Goal: Navigation & Orientation: Find specific page/section

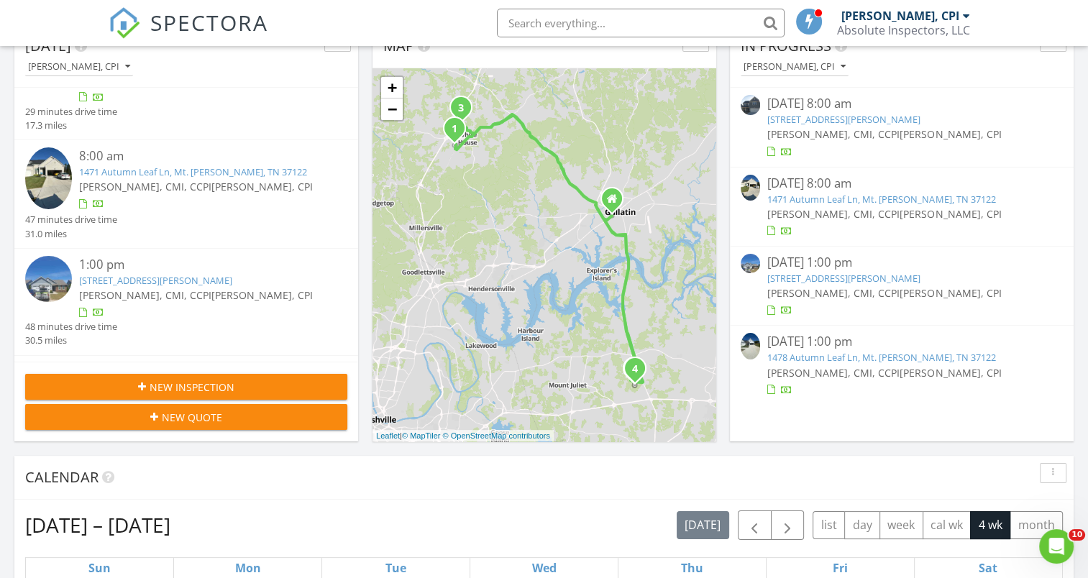
scroll to position [54, 0]
click at [49, 161] on img at bounding box center [48, 179] width 47 height 62
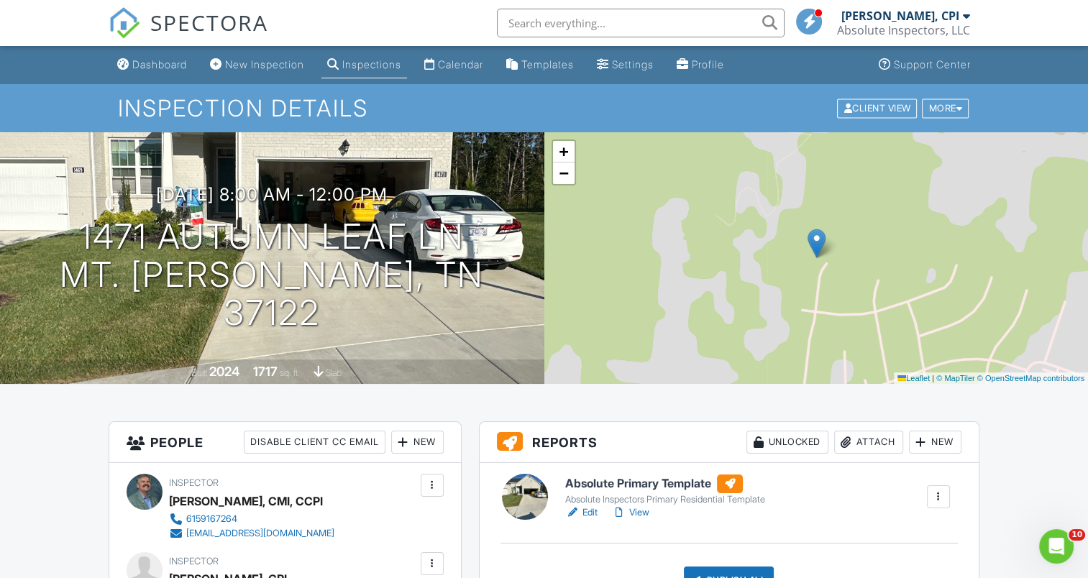
click at [583, 514] on link "Edit" at bounding box center [581, 513] width 32 height 14
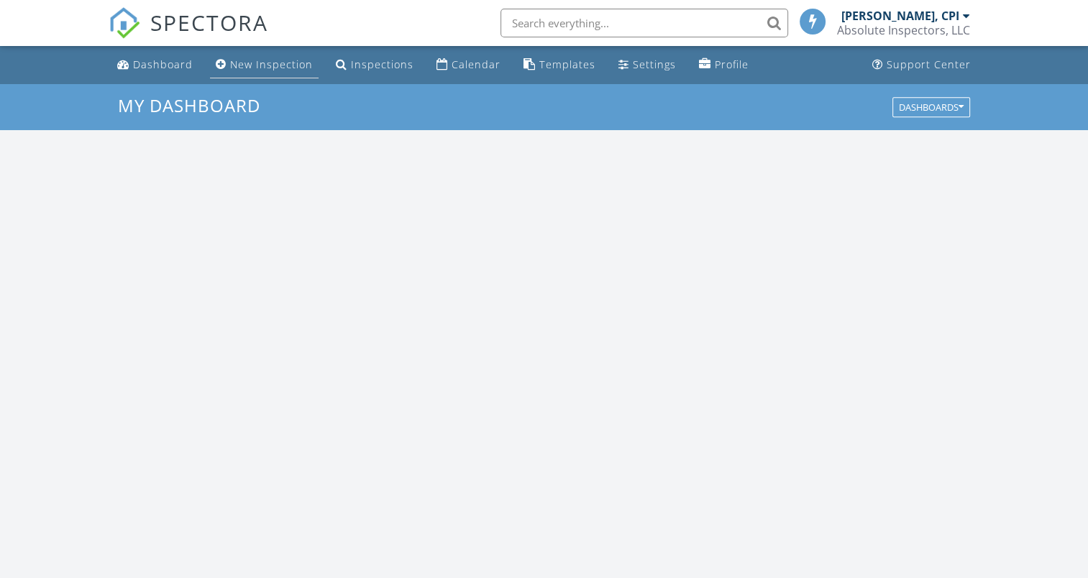
scroll to position [1332, 1111]
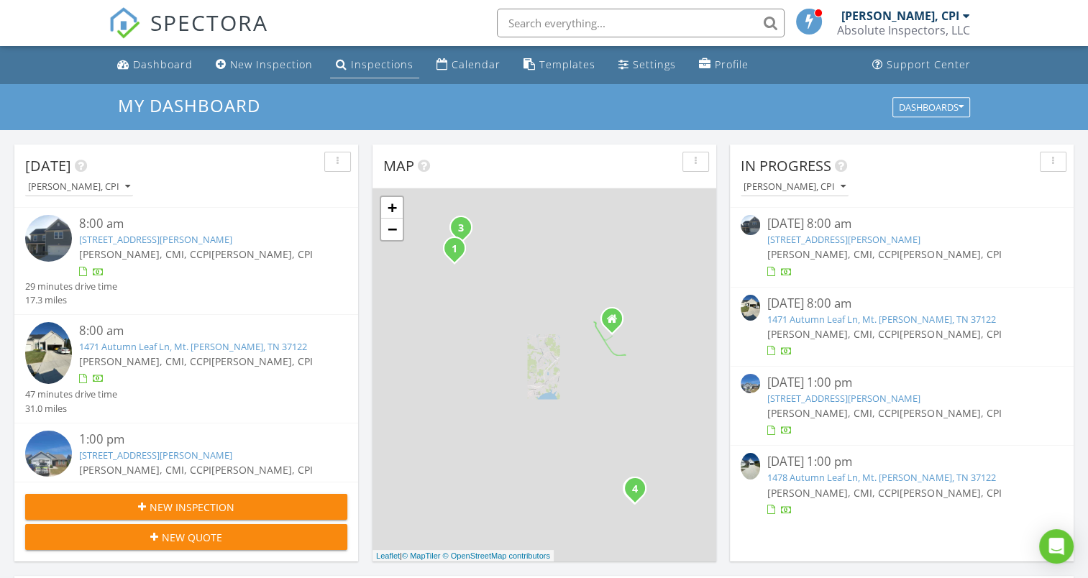
click at [358, 61] on div "Inspections" at bounding box center [382, 65] width 63 height 14
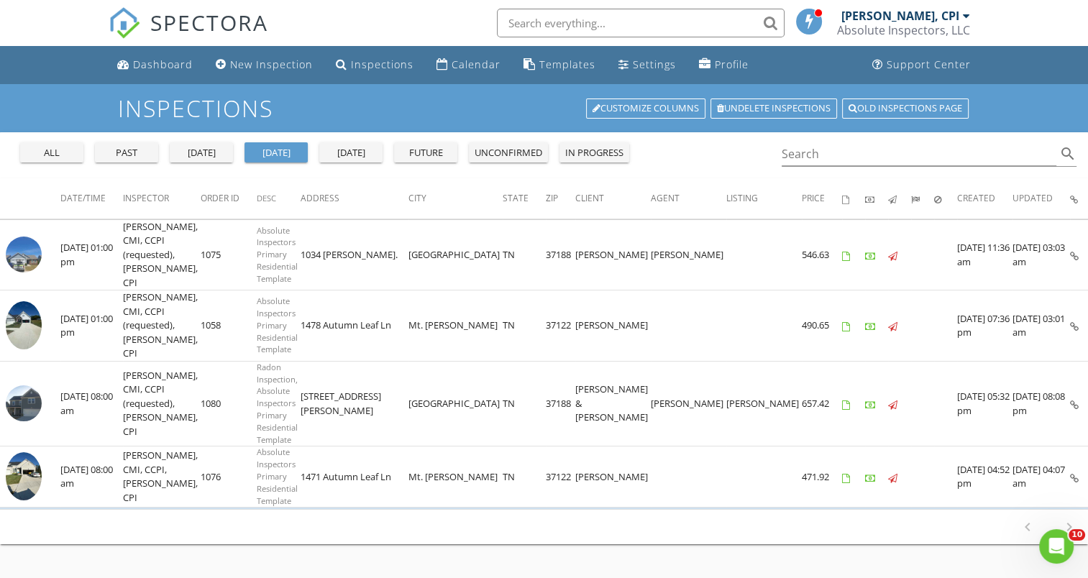
click at [132, 151] on div "past" at bounding box center [127, 153] width 52 height 14
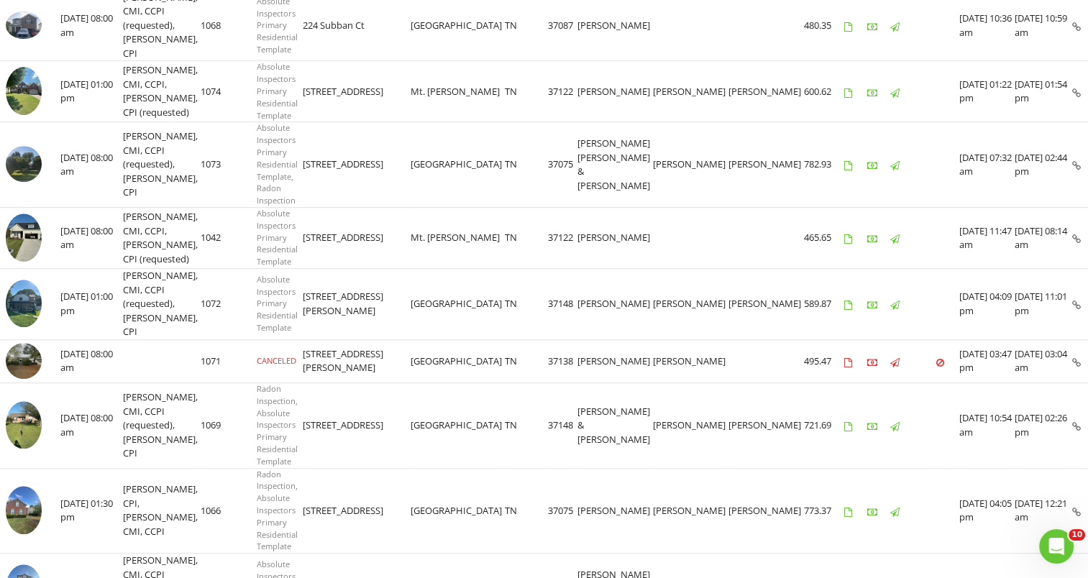
scroll to position [788, 0]
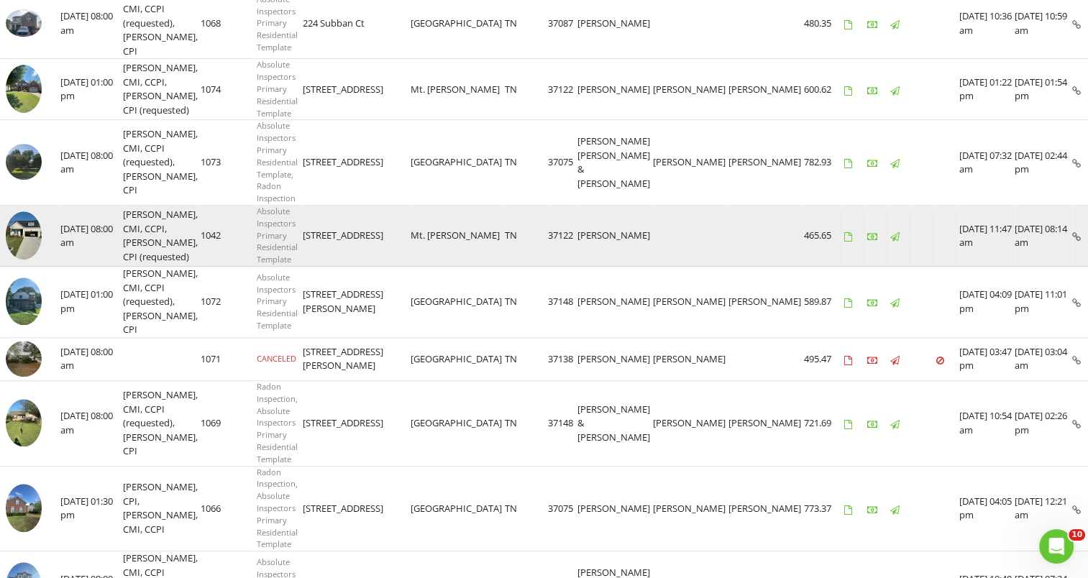
click at [20, 256] on img at bounding box center [24, 235] width 36 height 48
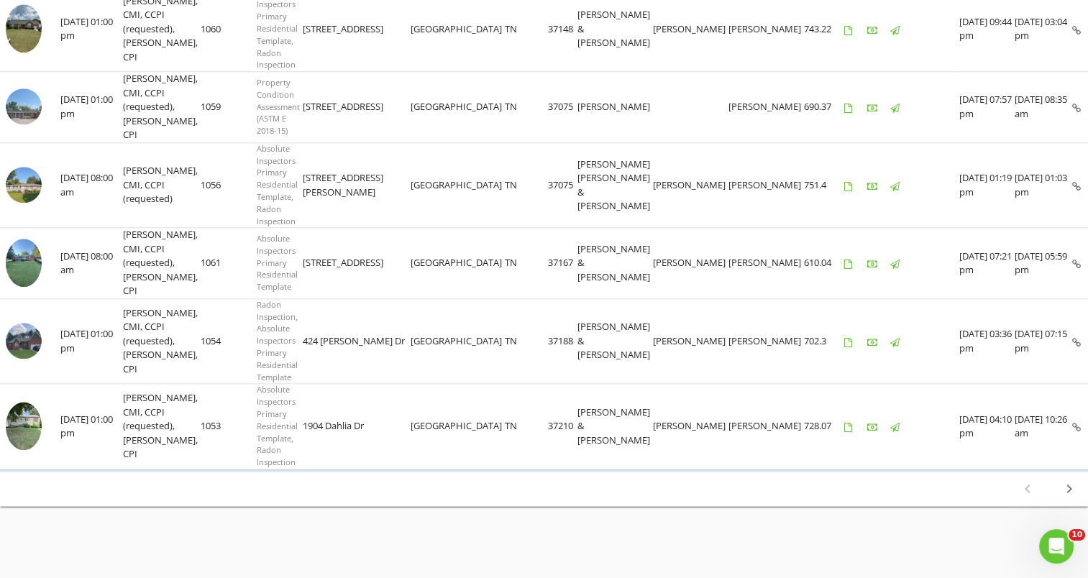
scroll to position [1660, 0]
click at [1068, 494] on icon "chevron_right" at bounding box center [1069, 489] width 17 height 17
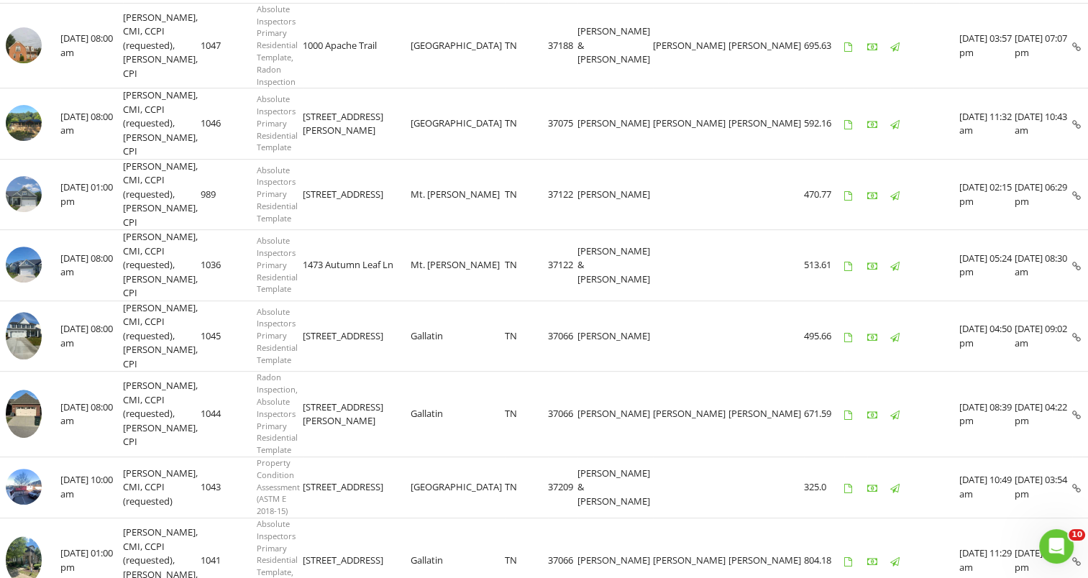
scroll to position [632, 0]
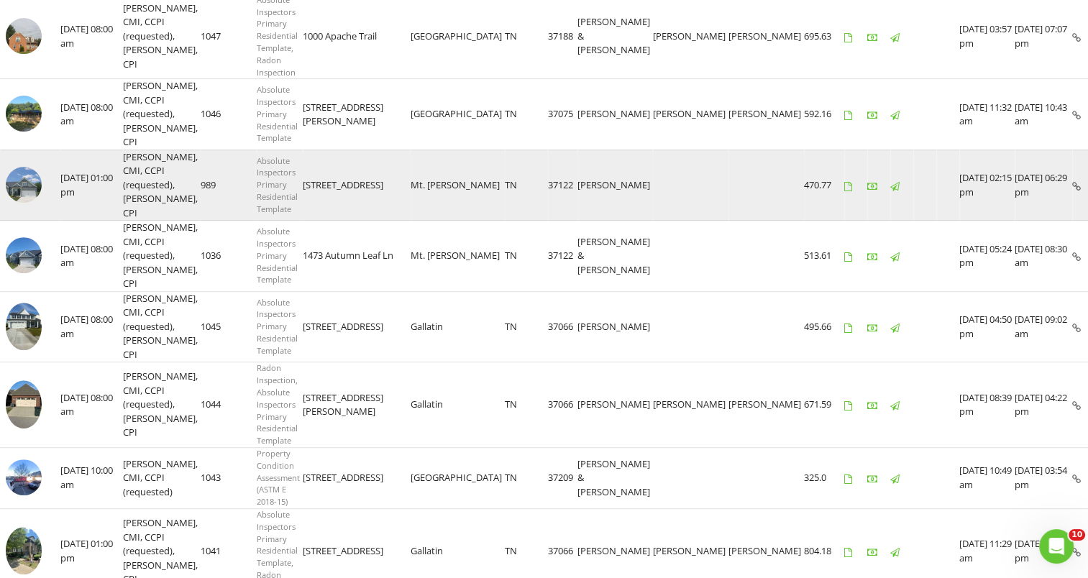
click at [29, 202] on img at bounding box center [24, 185] width 36 height 36
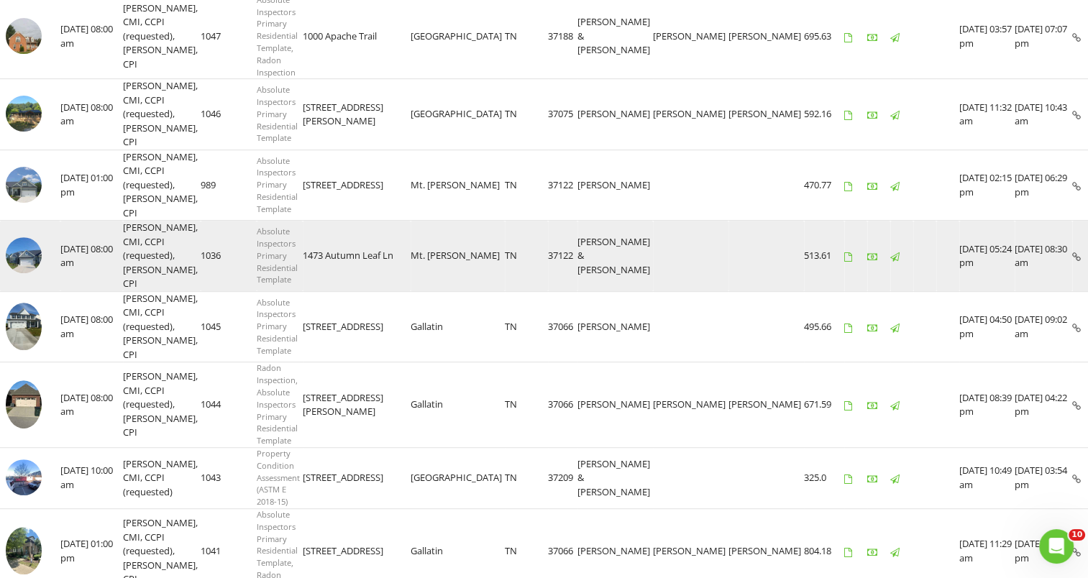
click at [26, 273] on img at bounding box center [24, 255] width 36 height 36
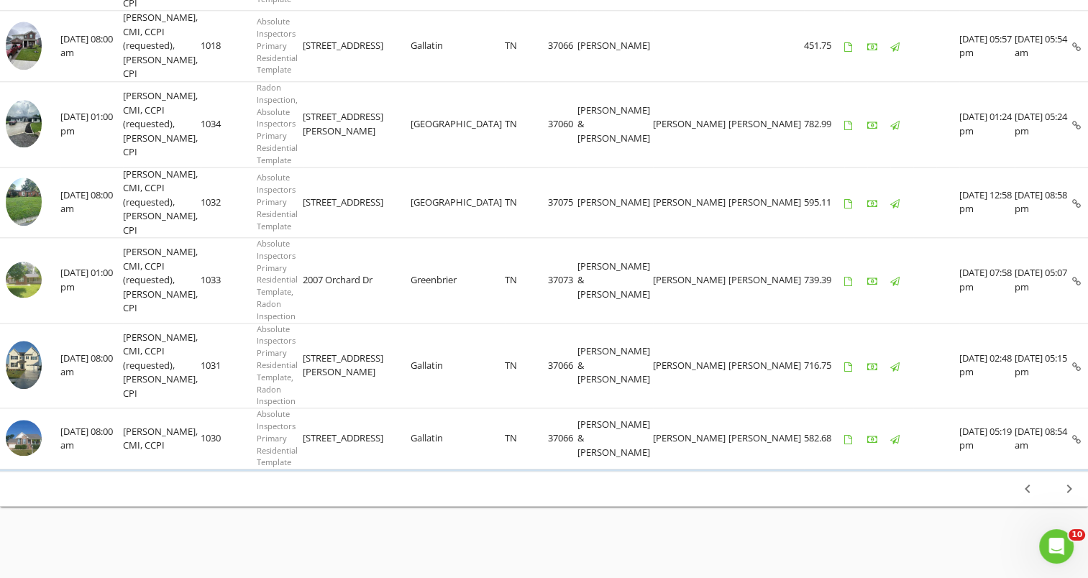
scroll to position [1588, 0]
click at [1074, 488] on icon "chevron_right" at bounding box center [1069, 489] width 17 height 17
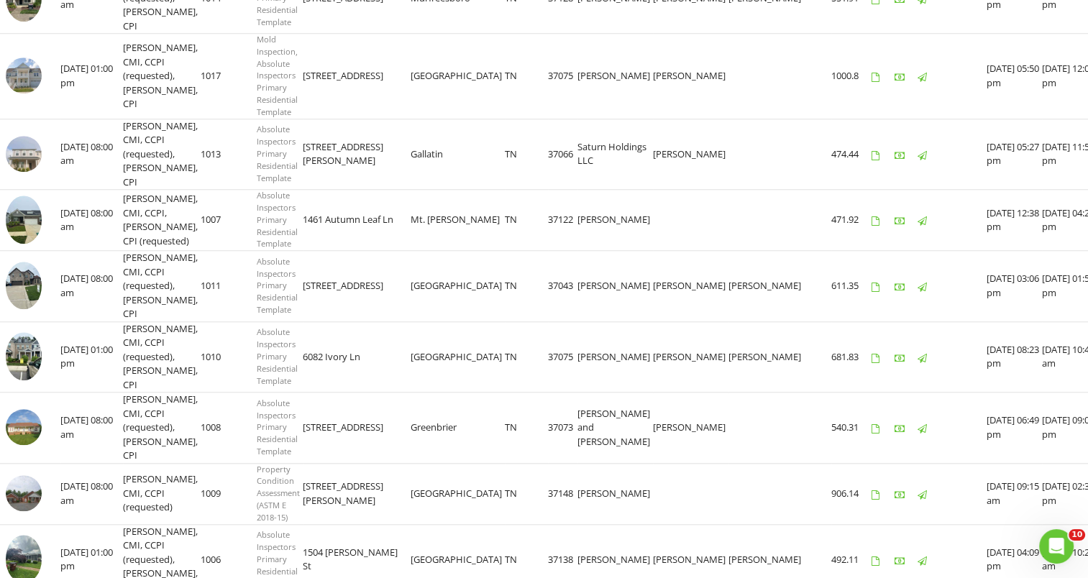
scroll to position [1297, 0]
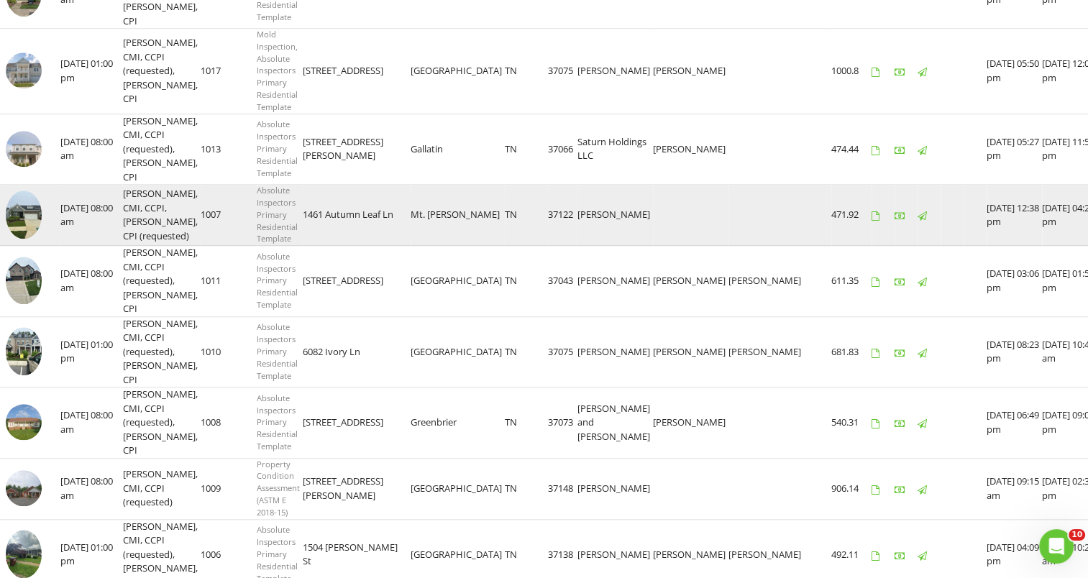
click at [14, 239] on img at bounding box center [24, 215] width 36 height 48
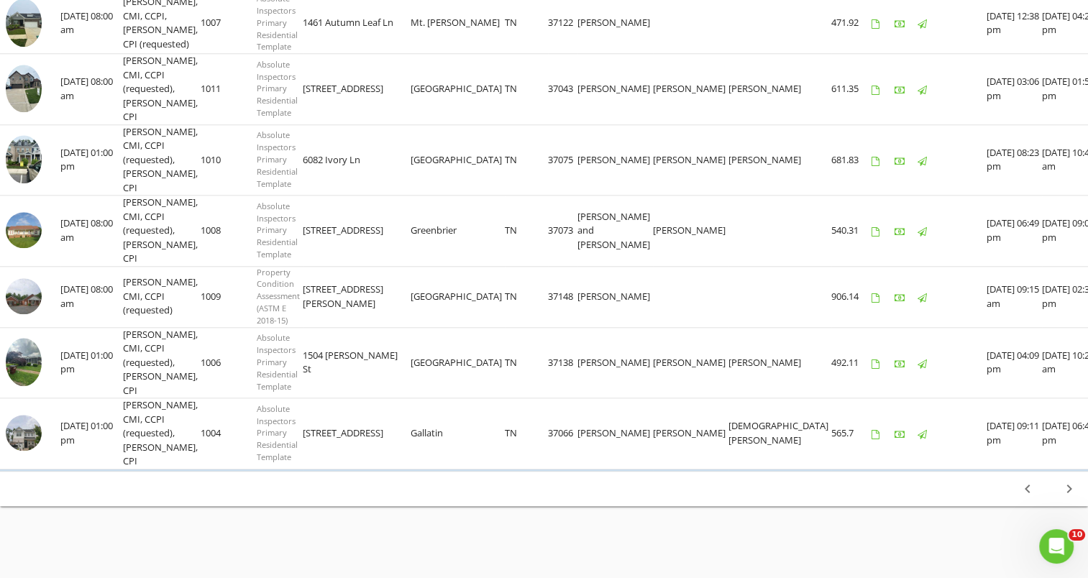
scroll to position [1533, 0]
click at [1068, 487] on icon "chevron_right" at bounding box center [1069, 489] width 17 height 17
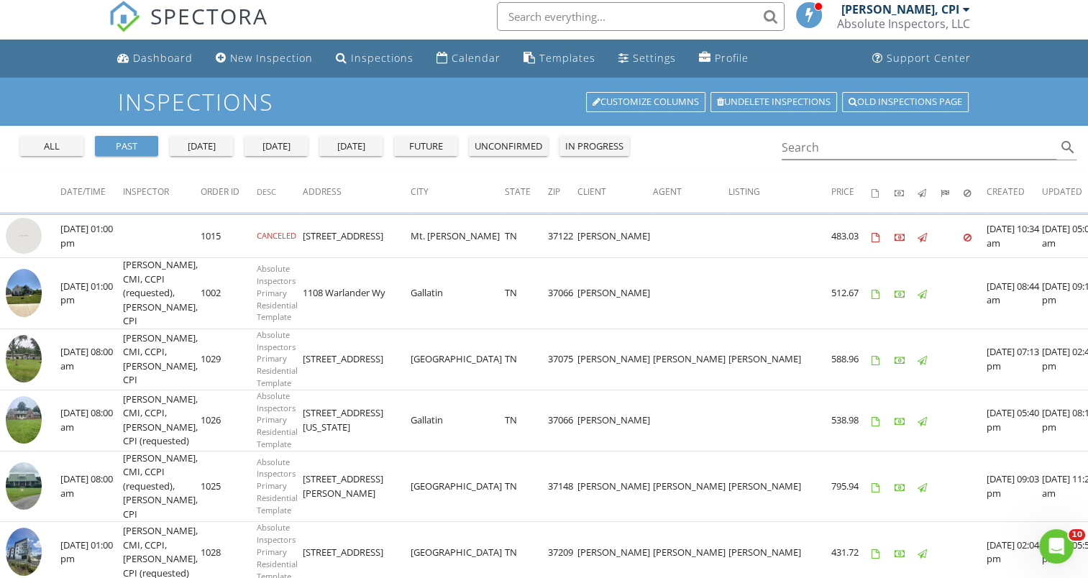
scroll to position [0, 0]
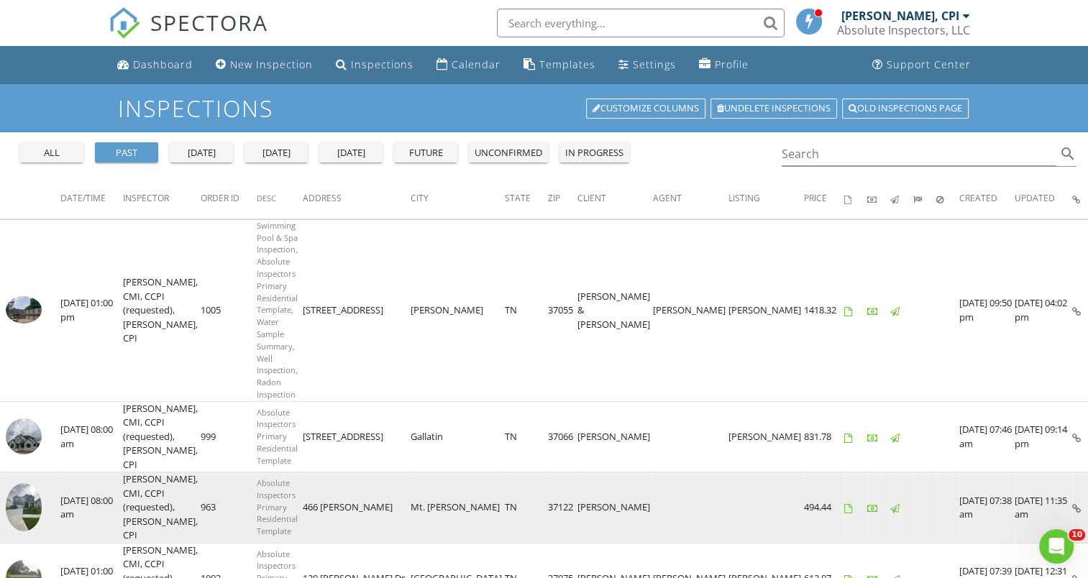
click at [24, 504] on img at bounding box center [24, 507] width 36 height 48
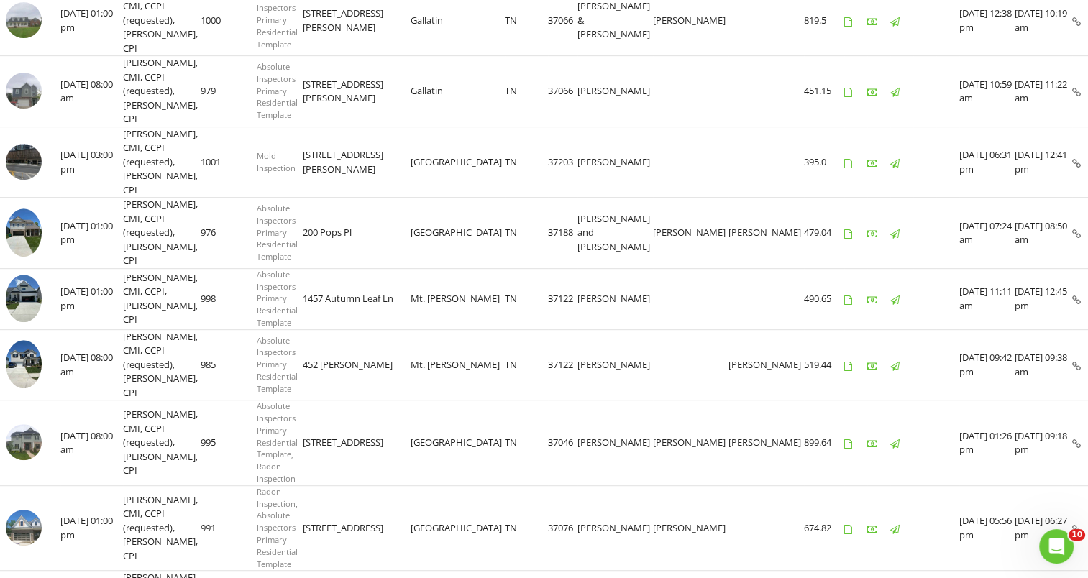
scroll to position [710, 0]
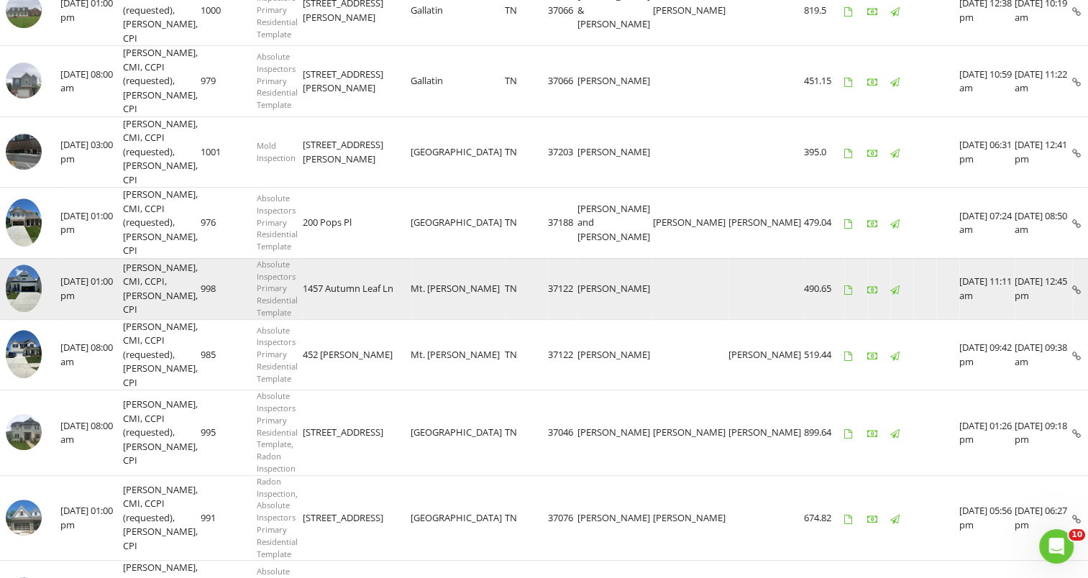
click at [28, 294] on img at bounding box center [24, 289] width 36 height 48
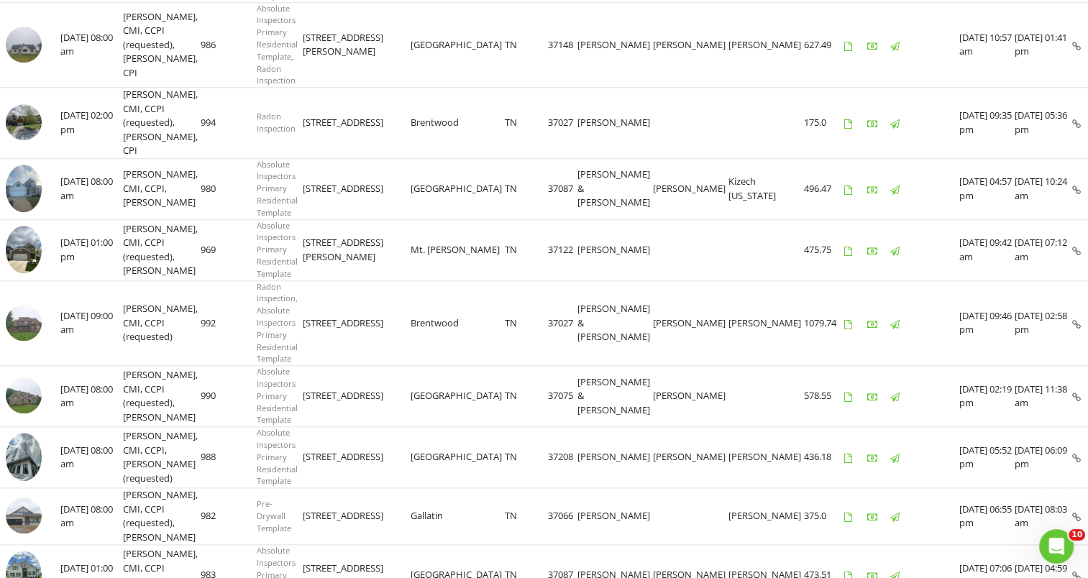
scroll to position [1435, 0]
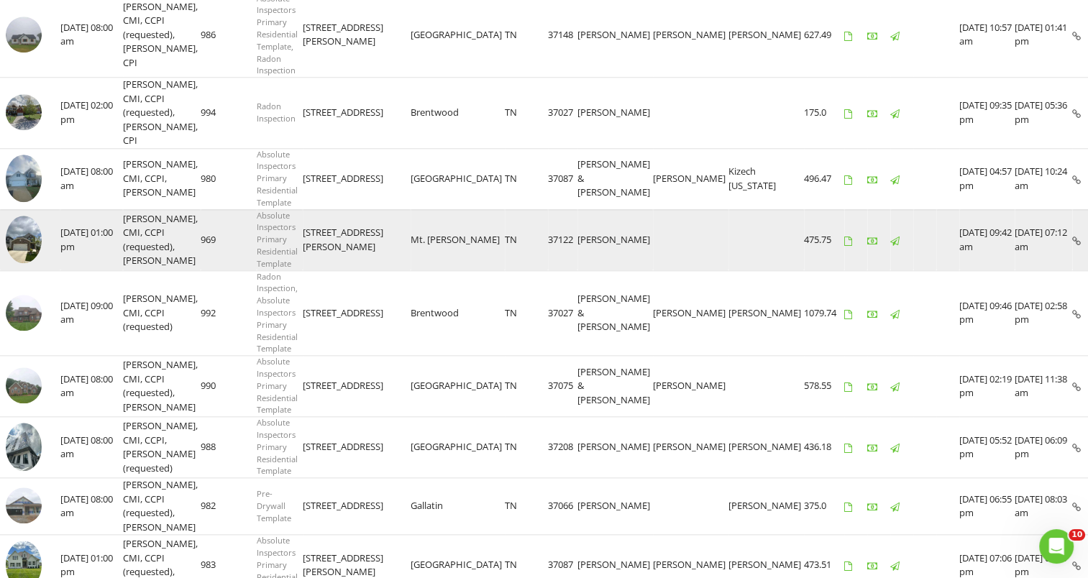
click at [21, 237] on img at bounding box center [24, 240] width 36 height 48
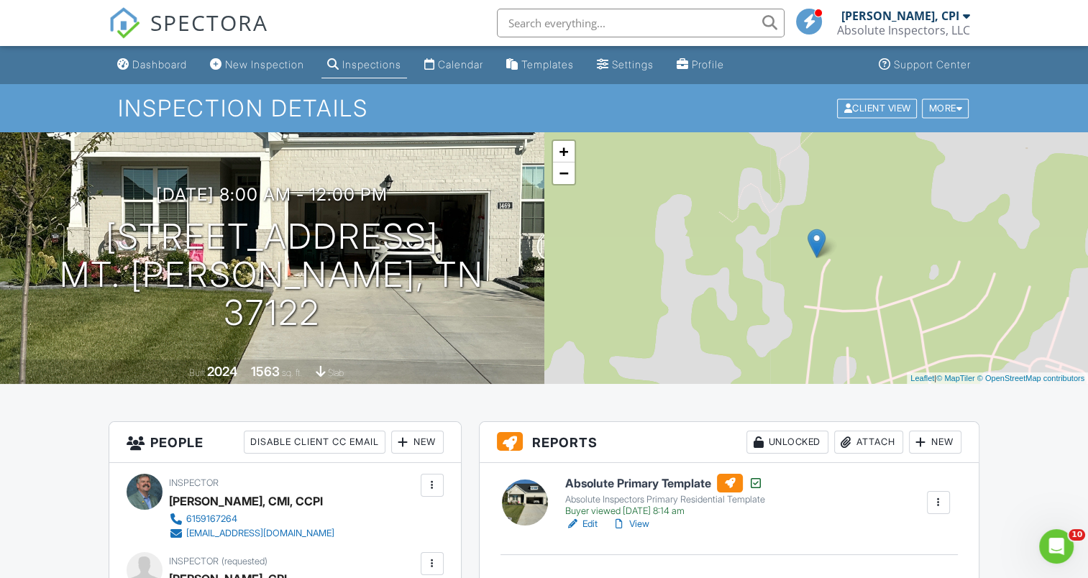
click at [641, 522] on link "View" at bounding box center [630, 524] width 37 height 14
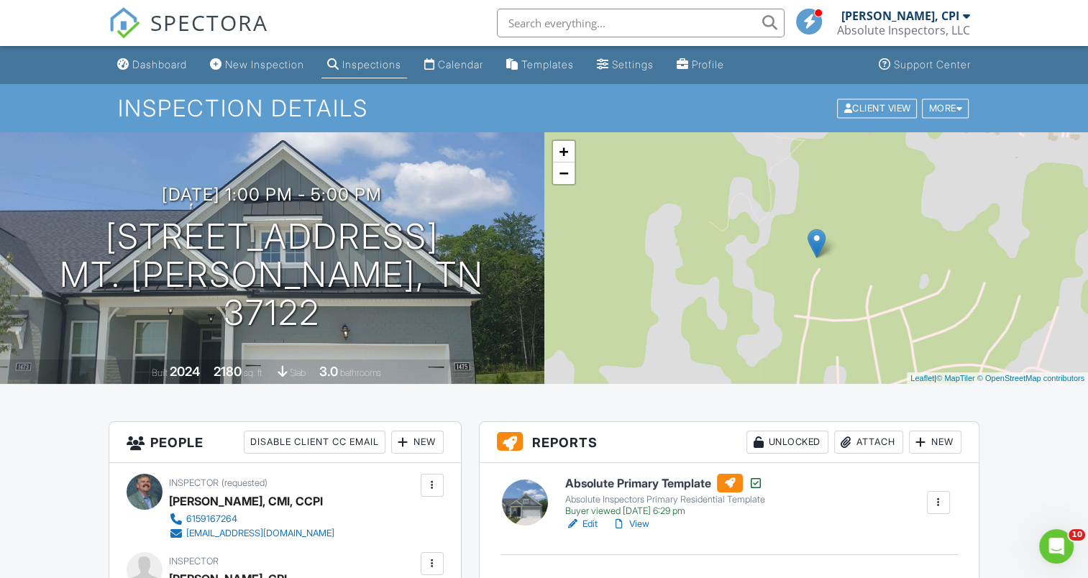
click at [638, 528] on link "View" at bounding box center [630, 524] width 37 height 14
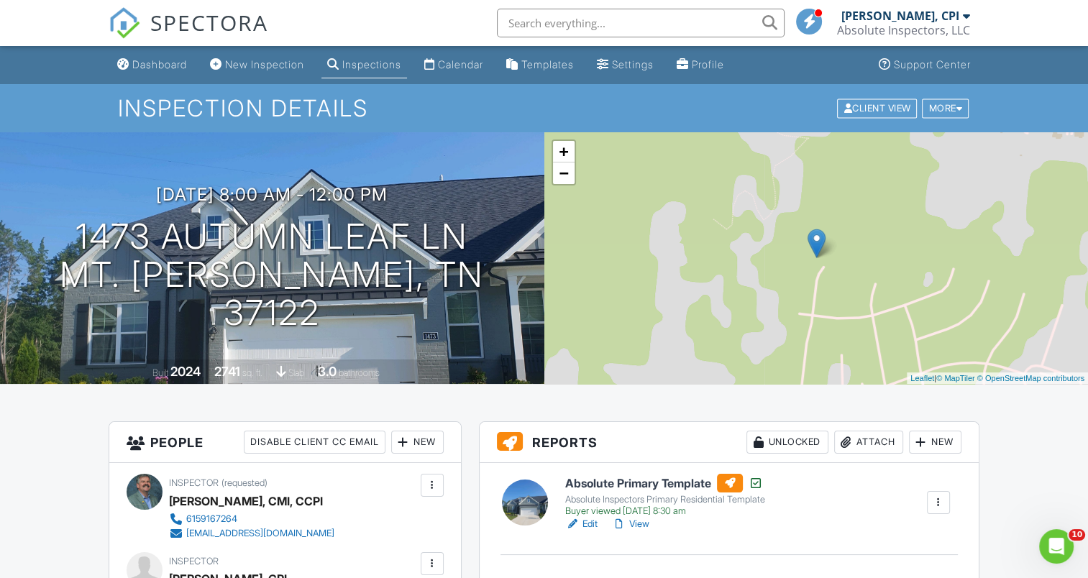
click at [639, 524] on link "View" at bounding box center [630, 524] width 37 height 14
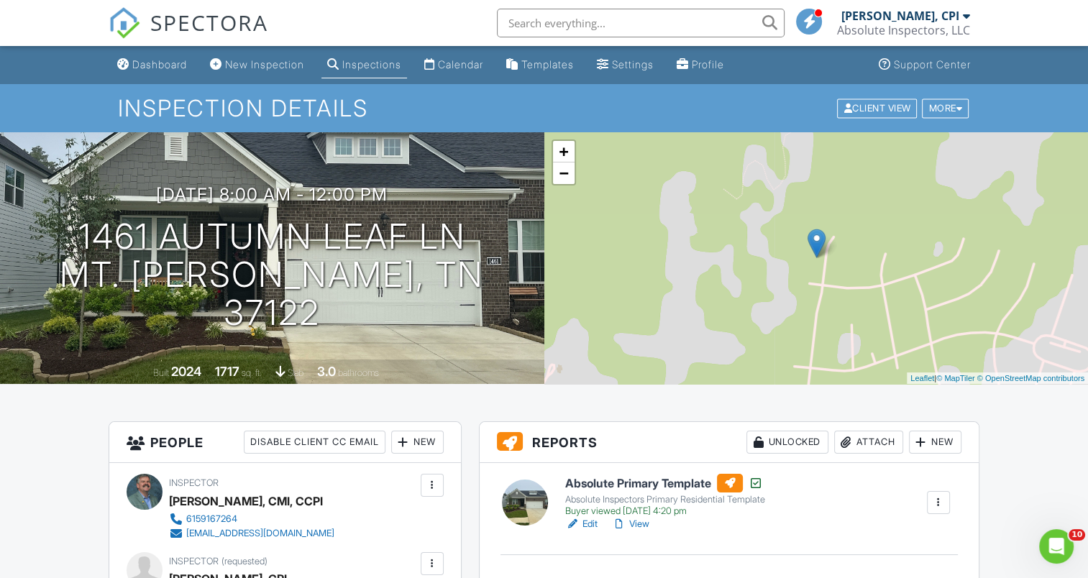
click at [637, 525] on link "View" at bounding box center [630, 524] width 37 height 14
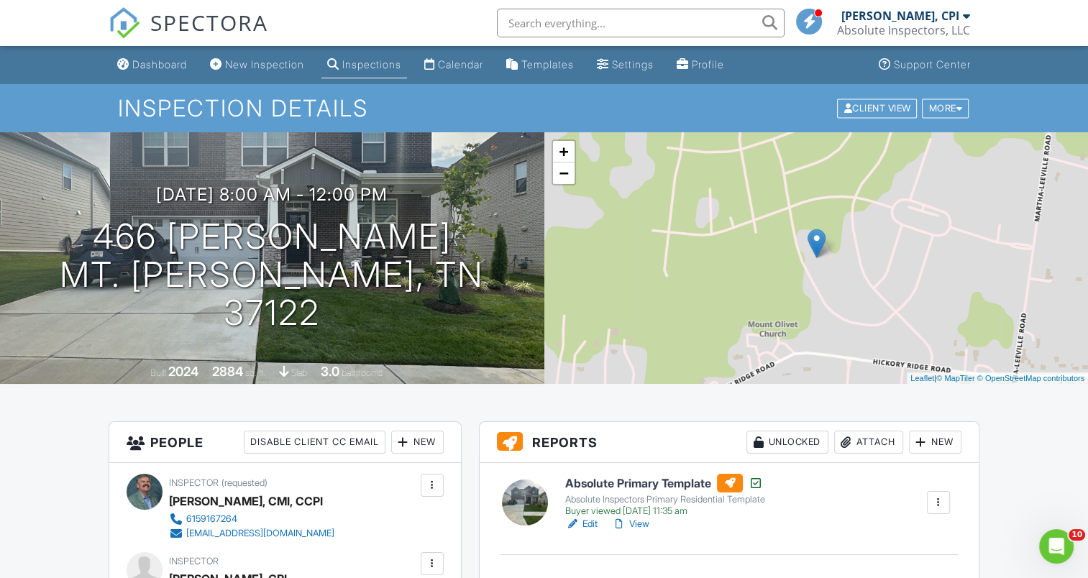
click at [641, 529] on link "View" at bounding box center [630, 524] width 37 height 14
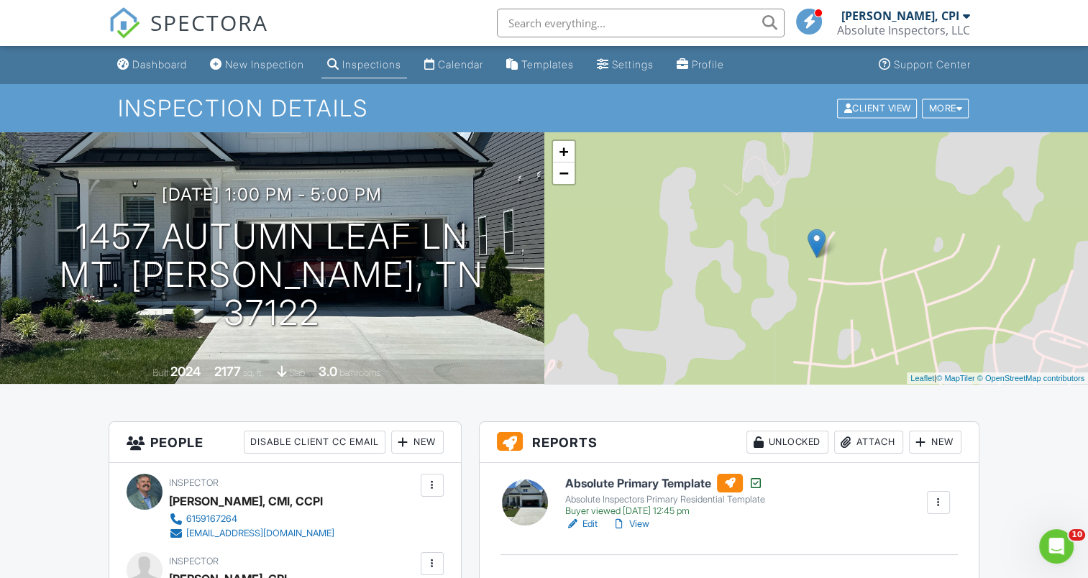
click at [632, 517] on link "View" at bounding box center [630, 524] width 37 height 14
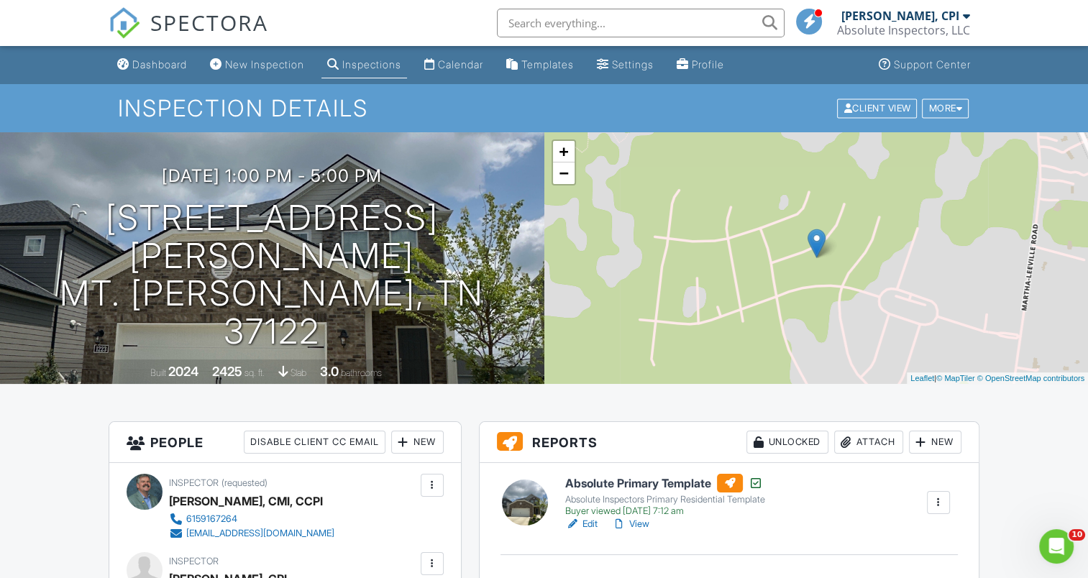
click at [637, 524] on link "View" at bounding box center [630, 524] width 37 height 14
